Goal: Transaction & Acquisition: Purchase product/service

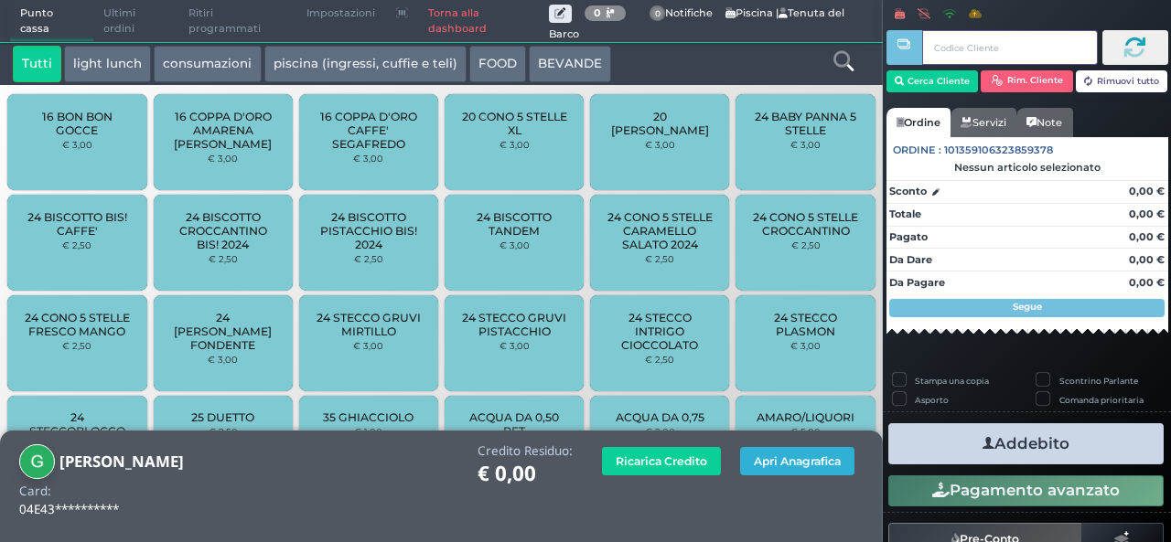
scroll to position [130, 0]
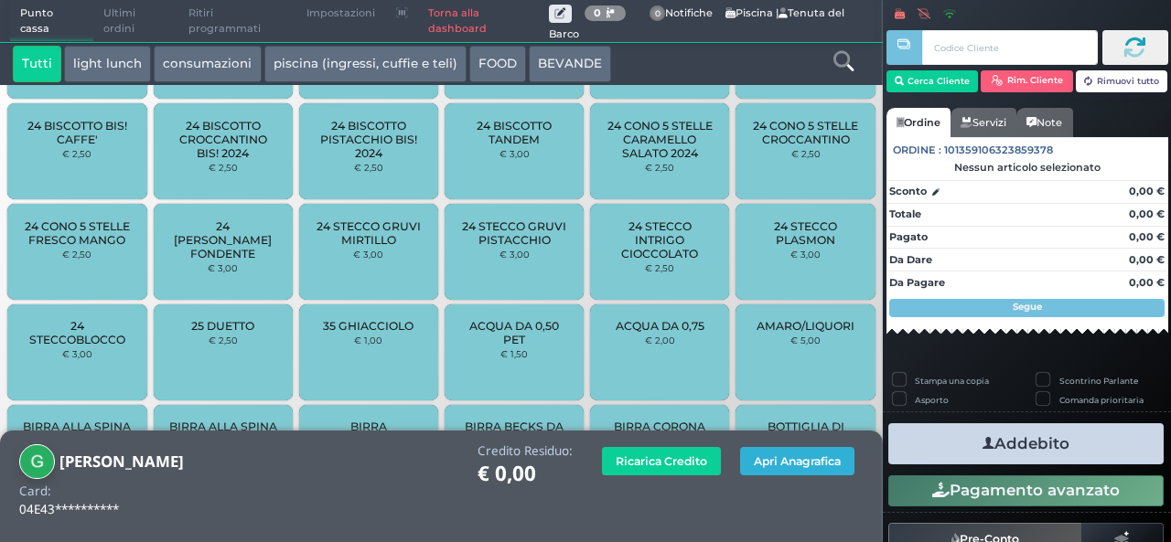
click at [803, 452] on button "Apri Anagrafica" at bounding box center [797, 461] width 114 height 28
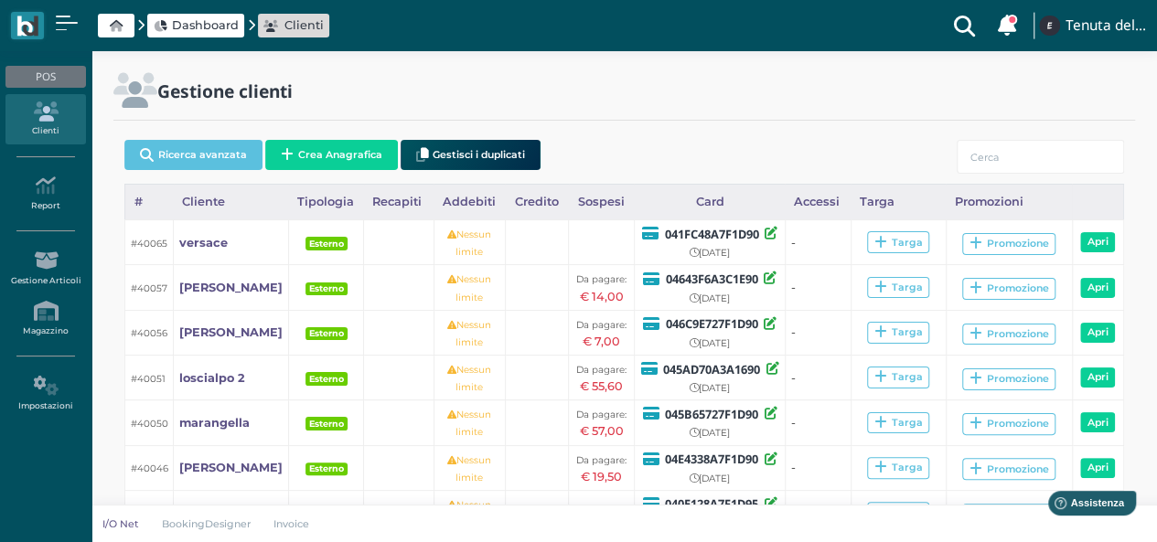
click at [229, 24] on span "Dashboard" at bounding box center [205, 24] width 67 height 17
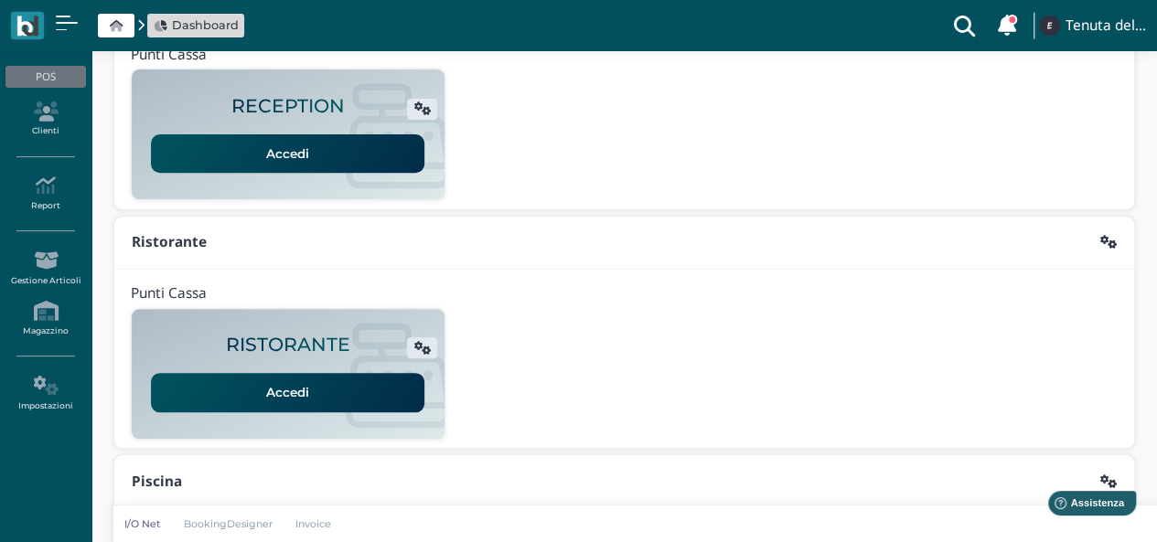
scroll to position [467, 0]
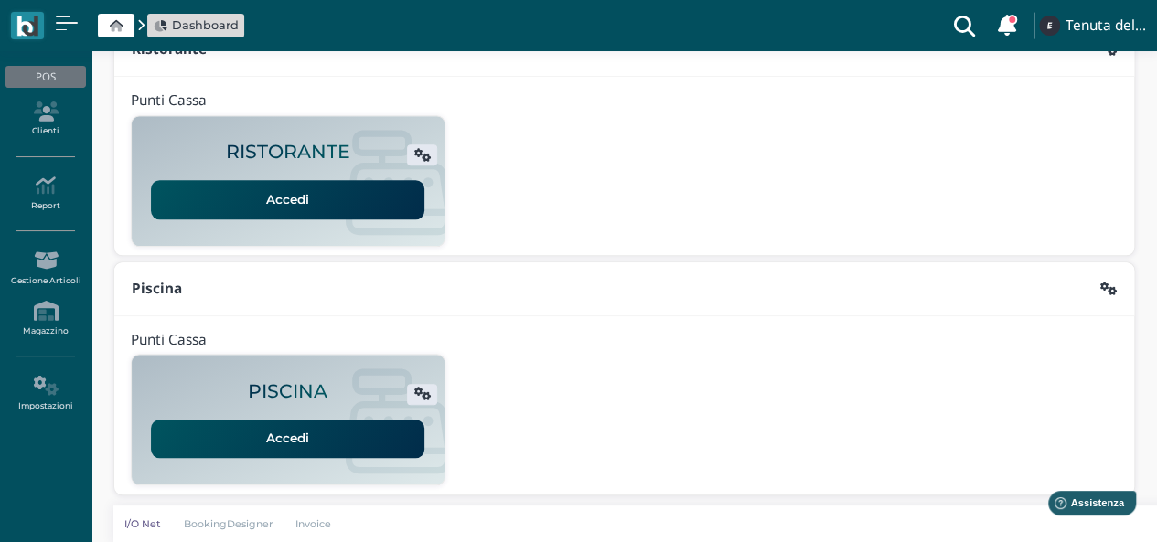
click at [325, 434] on link "Accedi" at bounding box center [288, 439] width 274 height 38
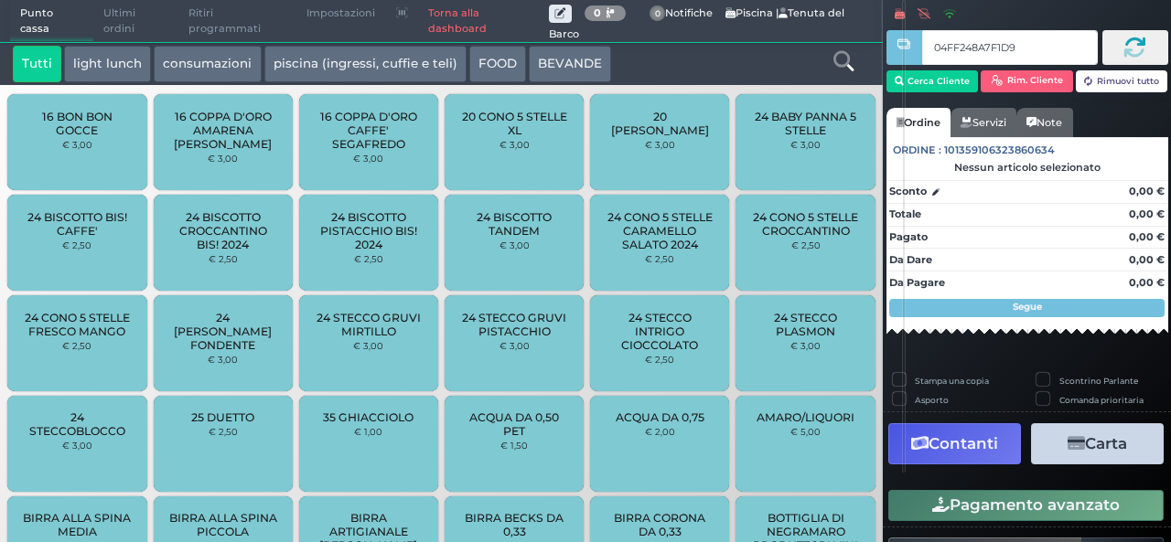
type input "04FF248A7F1D94"
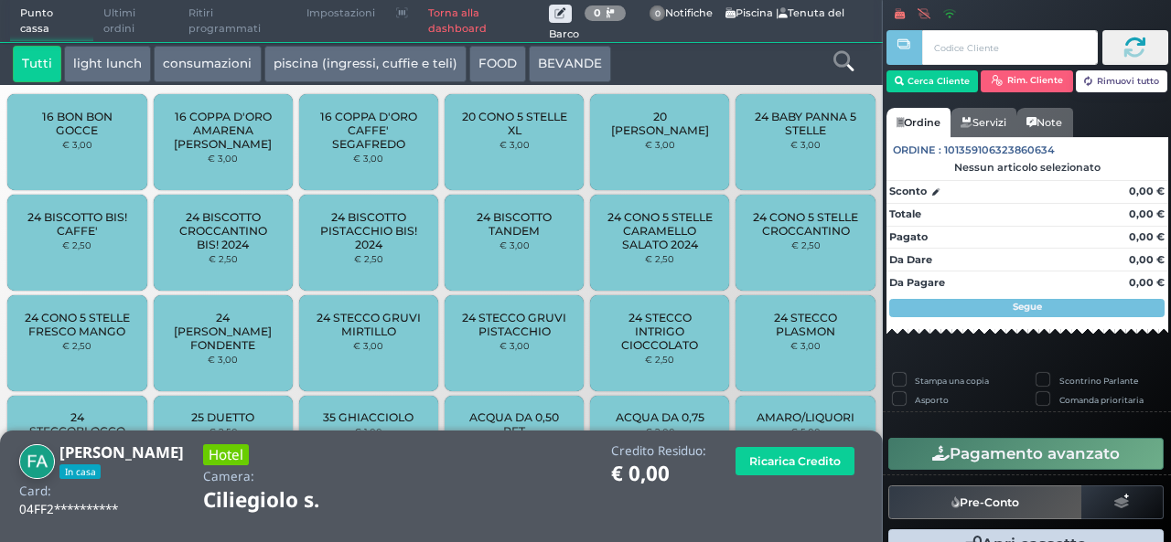
click at [840, 58] on icon at bounding box center [843, 61] width 20 height 20
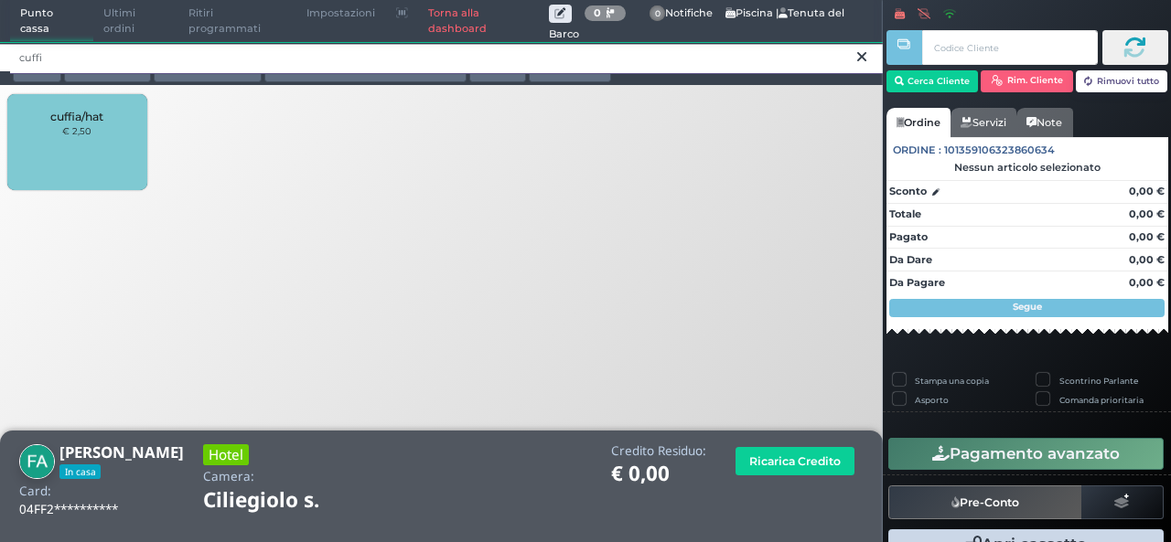
type input "cuffi"
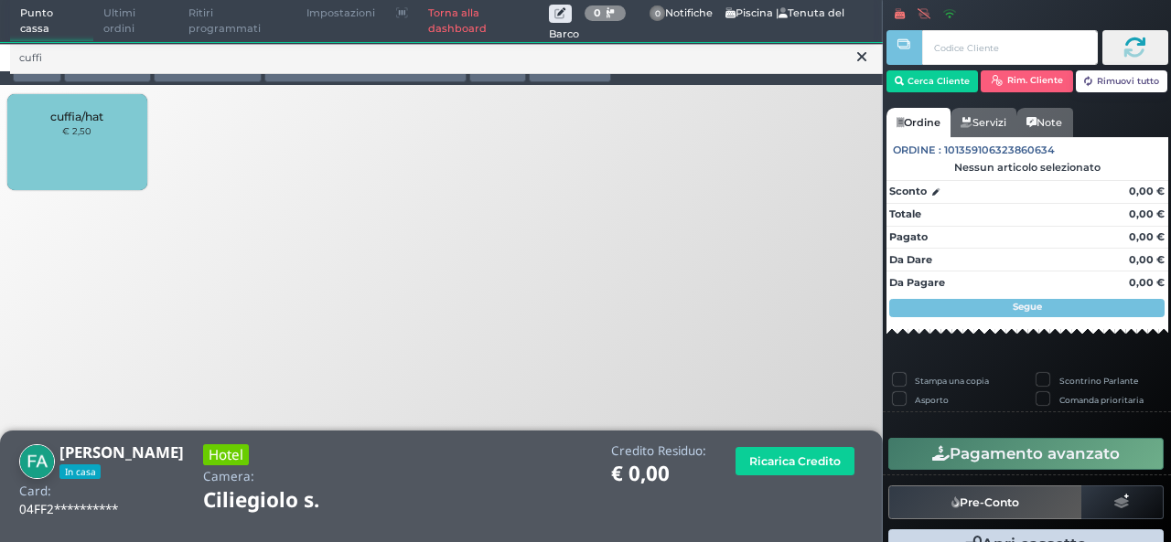
click at [108, 130] on div "cuffia/hat € 2,50" at bounding box center [76, 142] width 139 height 96
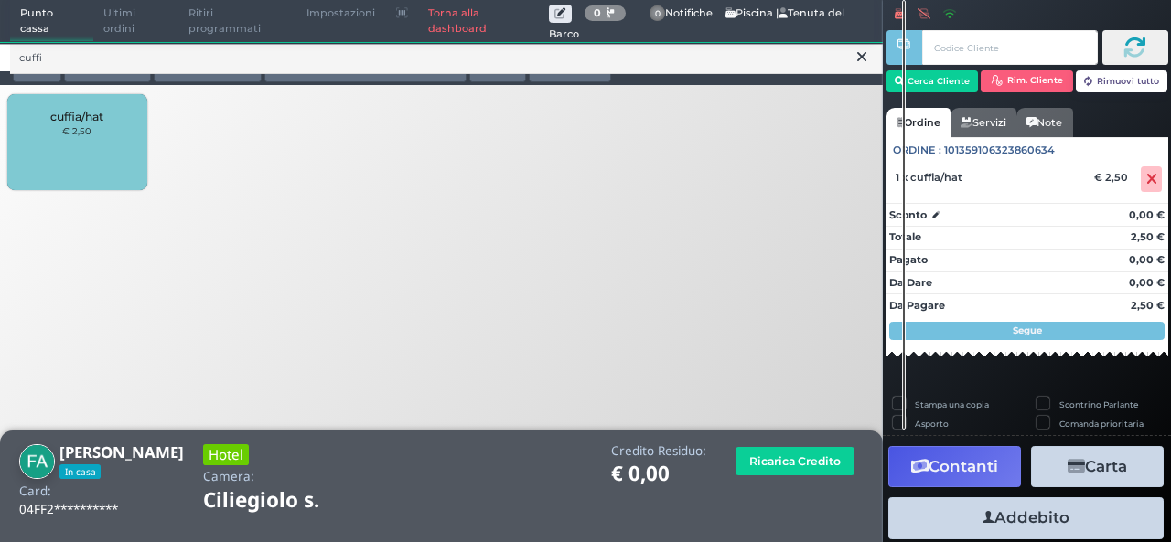
click at [1073, 512] on button "Addebito" at bounding box center [1025, 518] width 275 height 41
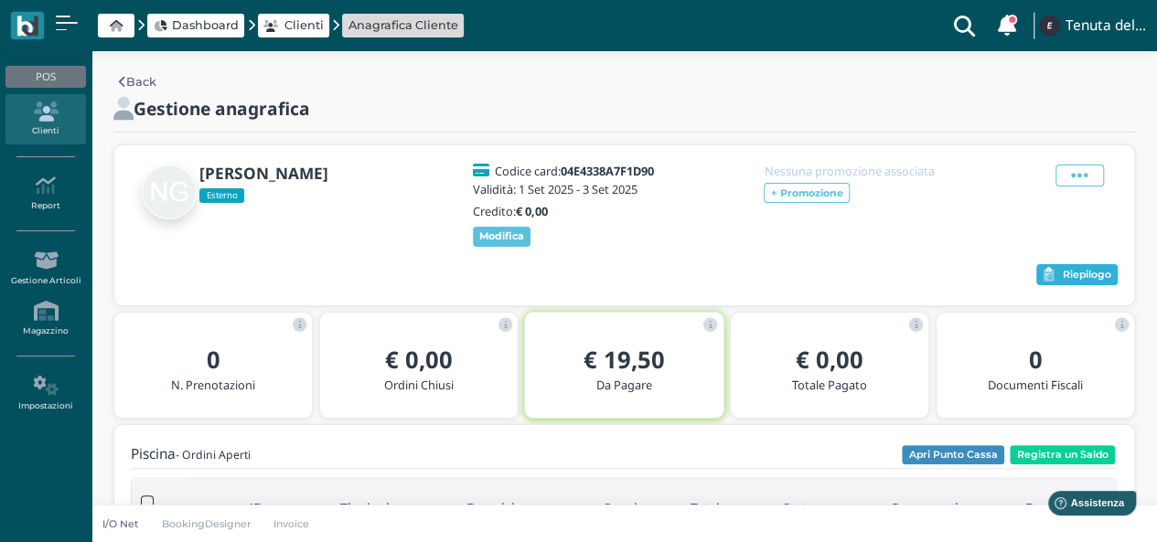
click at [1085, 285] on button "Riepilogo" at bounding box center [1076, 275] width 81 height 22
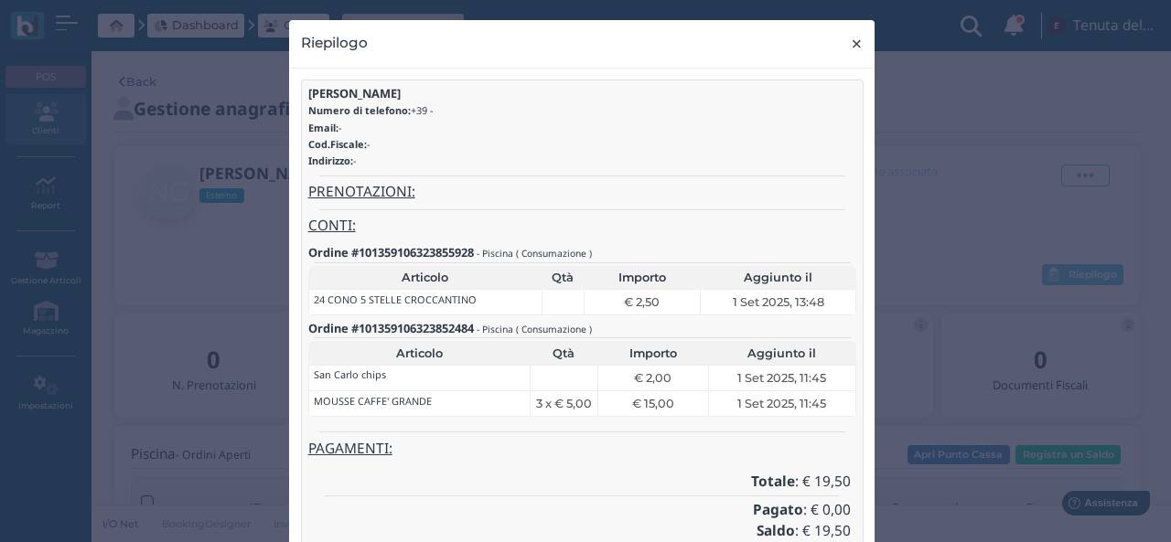
click at [860, 53] on button "× close" at bounding box center [857, 43] width 38 height 47
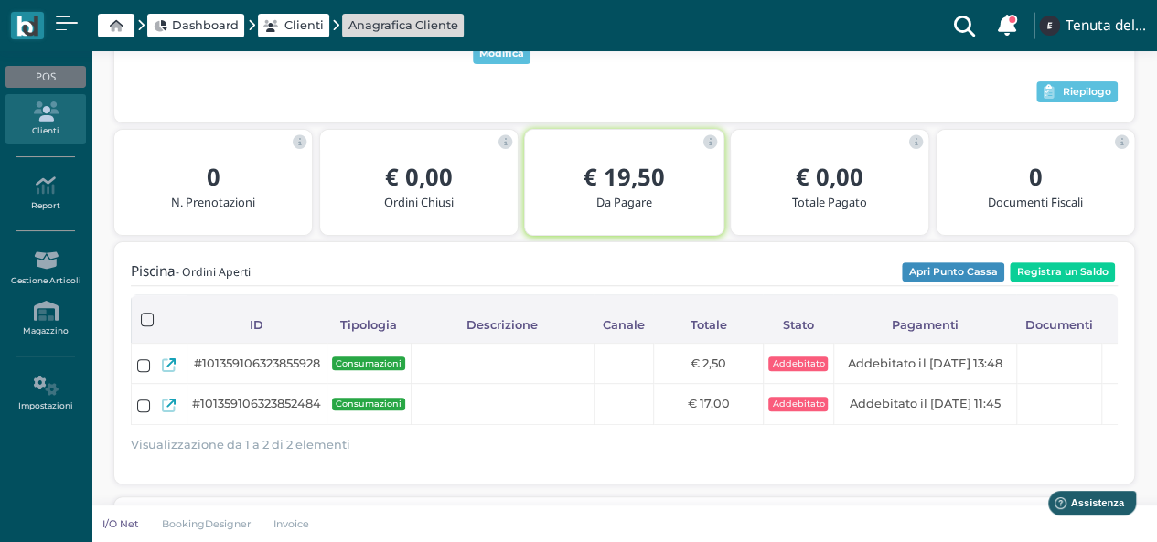
scroll to position [91, 0]
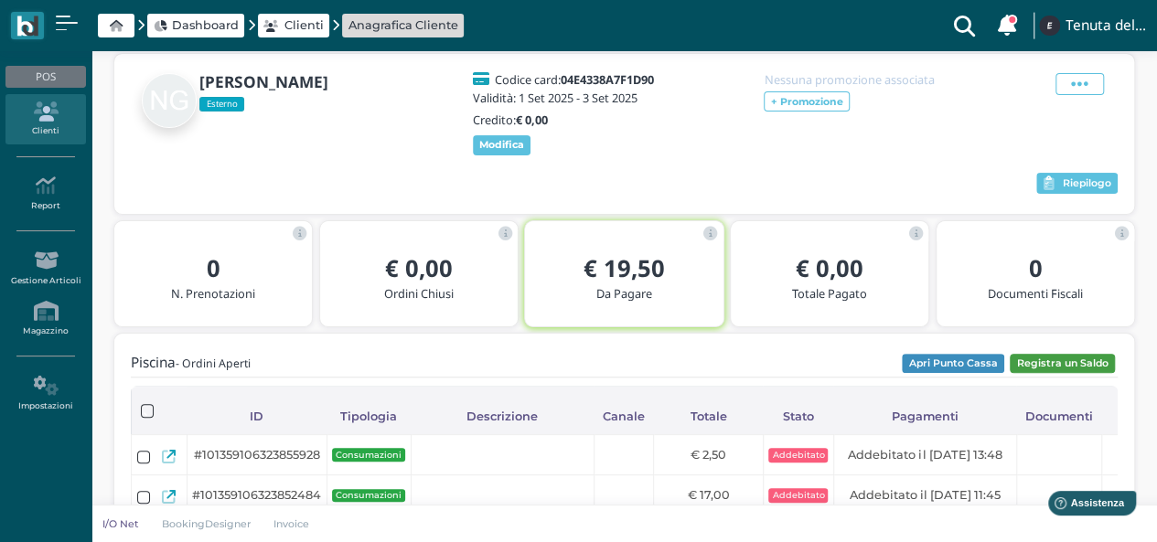
click at [1089, 365] on button "Registra un Saldo" at bounding box center [1062, 364] width 105 height 20
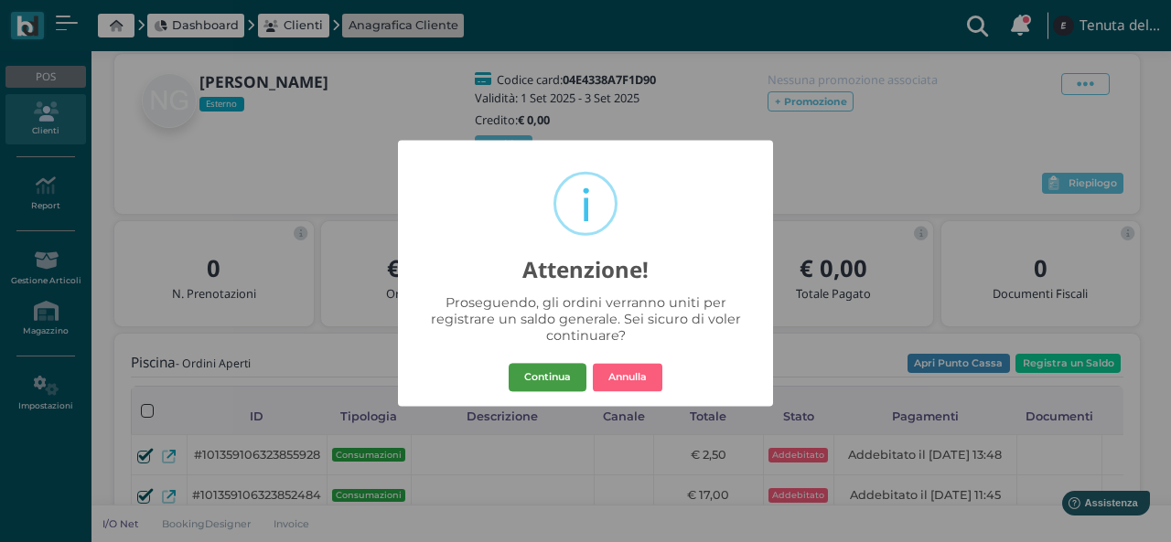
click at [551, 376] on button "Continua" at bounding box center [548, 377] width 78 height 29
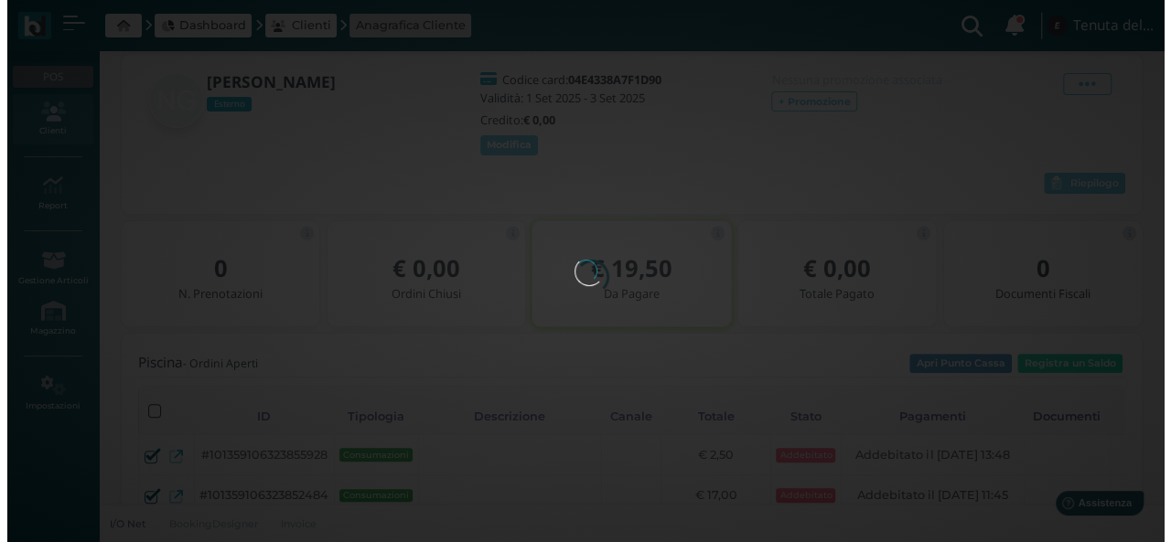
scroll to position [0, 0]
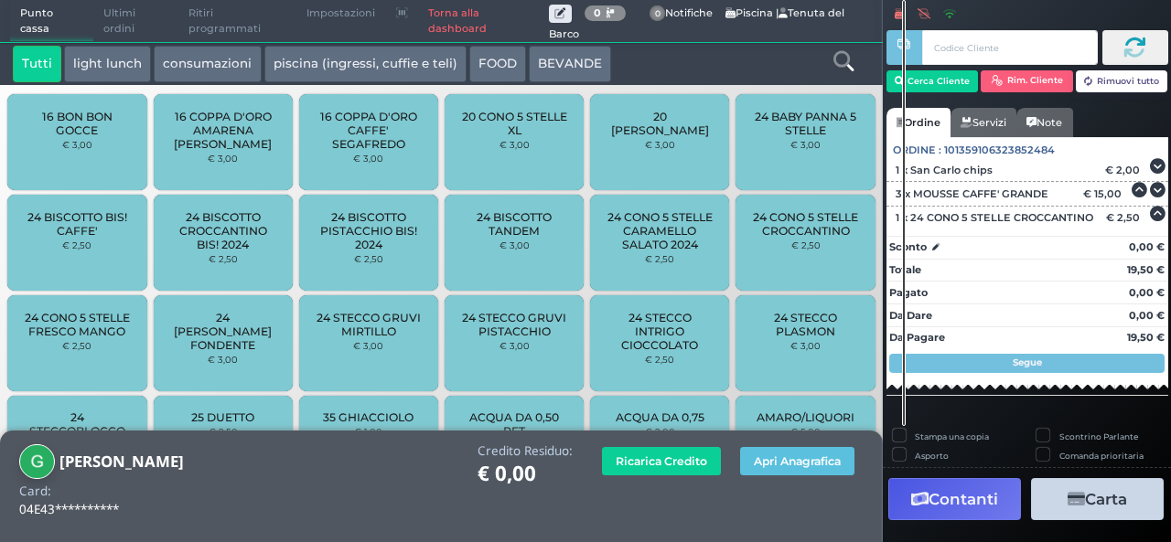
scroll to position [50, 0]
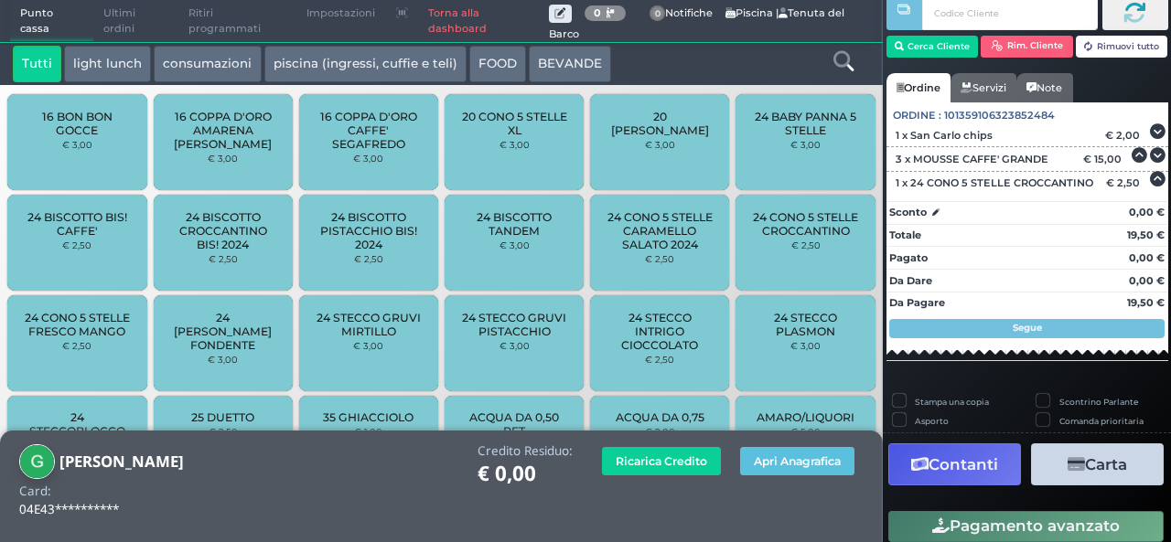
click at [962, 471] on button "Contanti" at bounding box center [954, 464] width 133 height 41
